Goal: Task Accomplishment & Management: Complete application form

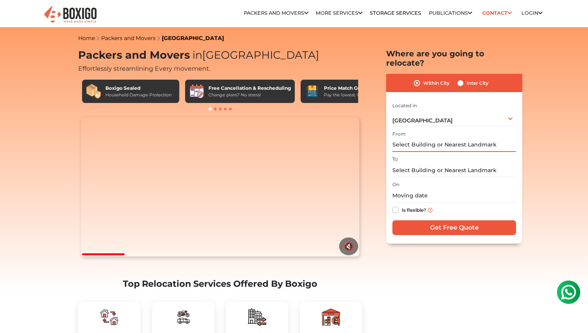
click at [415, 139] on input "text" at bounding box center [455, 146] width 124 height 14
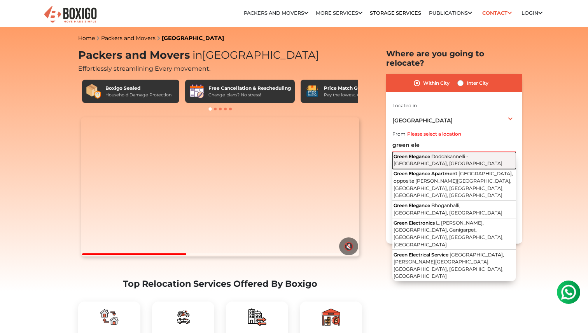
click at [445, 154] on span "Doddakannelli - [GEOGRAPHIC_DATA], [GEOGRAPHIC_DATA]" at bounding box center [448, 160] width 109 height 13
type input "Green Elegance, Doddakannelli - [GEOGRAPHIC_DATA], [GEOGRAPHIC_DATA]"
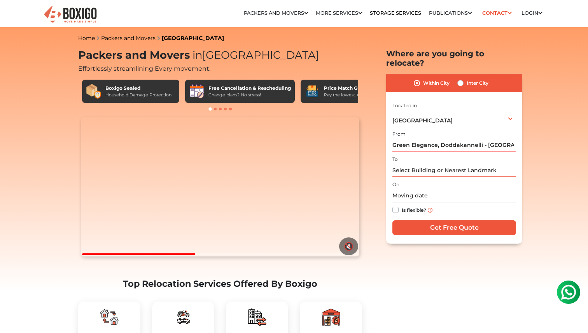
click at [419, 164] on input "text" at bounding box center [455, 171] width 124 height 14
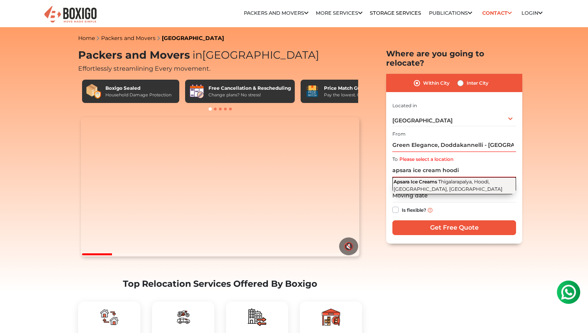
click at [454, 179] on button "Apsara Ice Creams Thigalarapalya, Hoodi, [GEOGRAPHIC_DATA], [GEOGRAPHIC_DATA]" at bounding box center [455, 185] width 124 height 17
type input "Apsara Ice Creams, Thigalarapalya, Hoodi, [GEOGRAPHIC_DATA], [GEOGRAPHIC_DATA]"
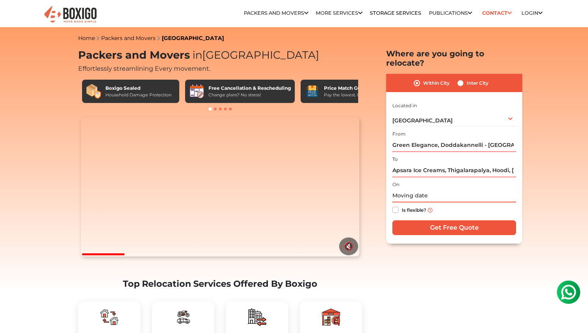
click at [422, 189] on input "text" at bounding box center [455, 196] width 124 height 14
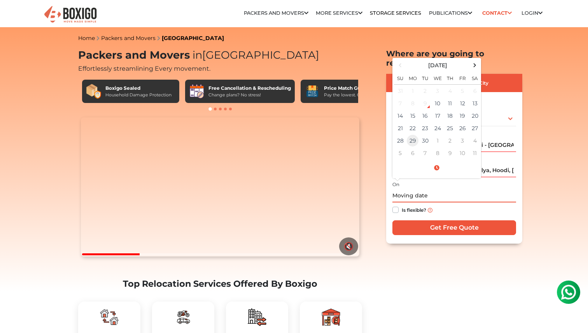
click at [415, 135] on td "29" at bounding box center [413, 141] width 12 height 12
click at [475, 189] on input "[DATE] 12:00 AM" at bounding box center [455, 196] width 124 height 14
click at [402, 135] on td "28" at bounding box center [400, 141] width 12 height 12
type input "[DATE] 12:00 AM"
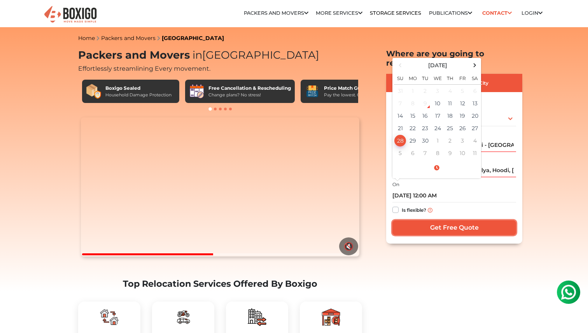
click at [456, 221] on input "Get Free Quote" at bounding box center [455, 228] width 124 height 15
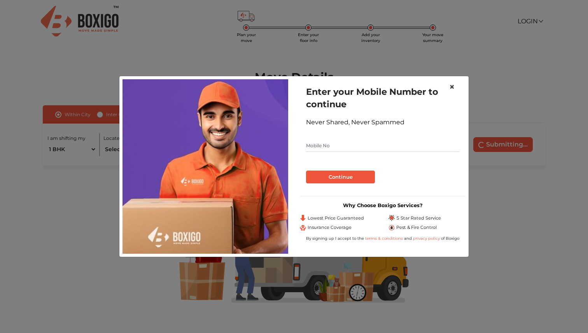
click at [455, 88] on button "×" at bounding box center [452, 87] width 18 height 22
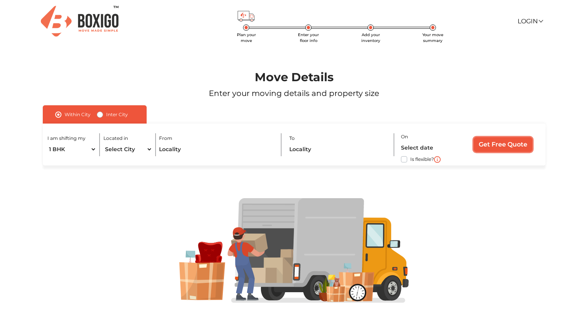
click at [496, 145] on input "Get Free Quote" at bounding box center [503, 144] width 59 height 15
